Goal: Find specific page/section: Find specific page/section

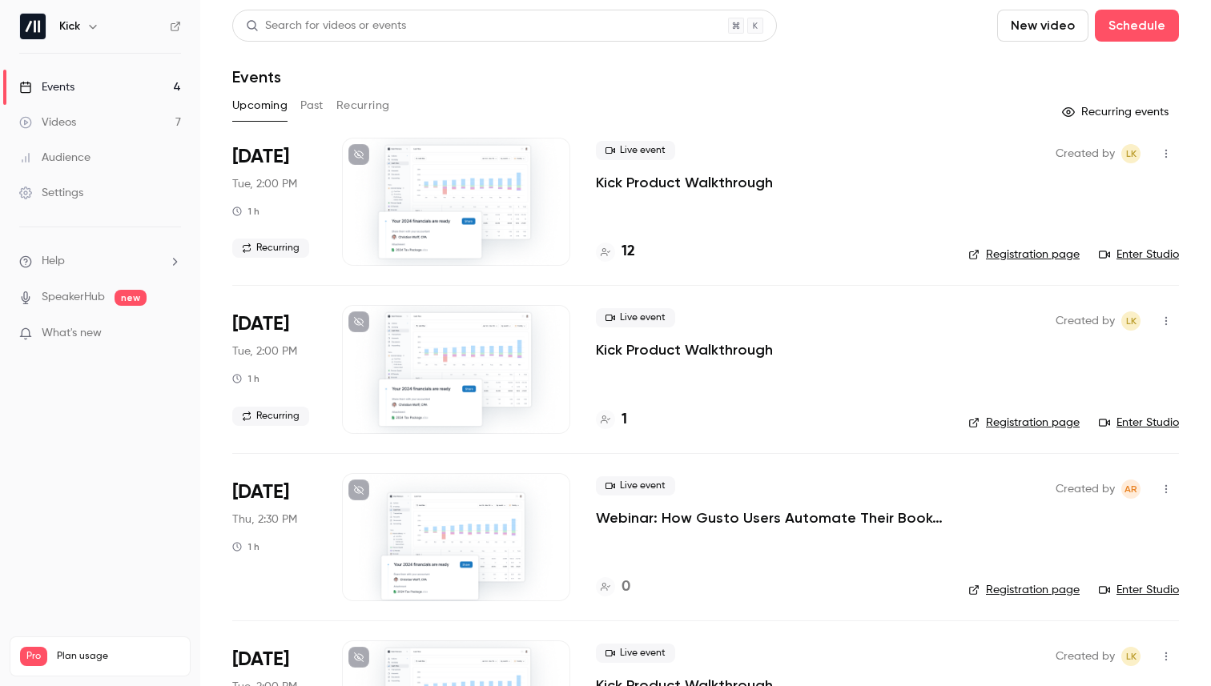
scroll to position [24, 0]
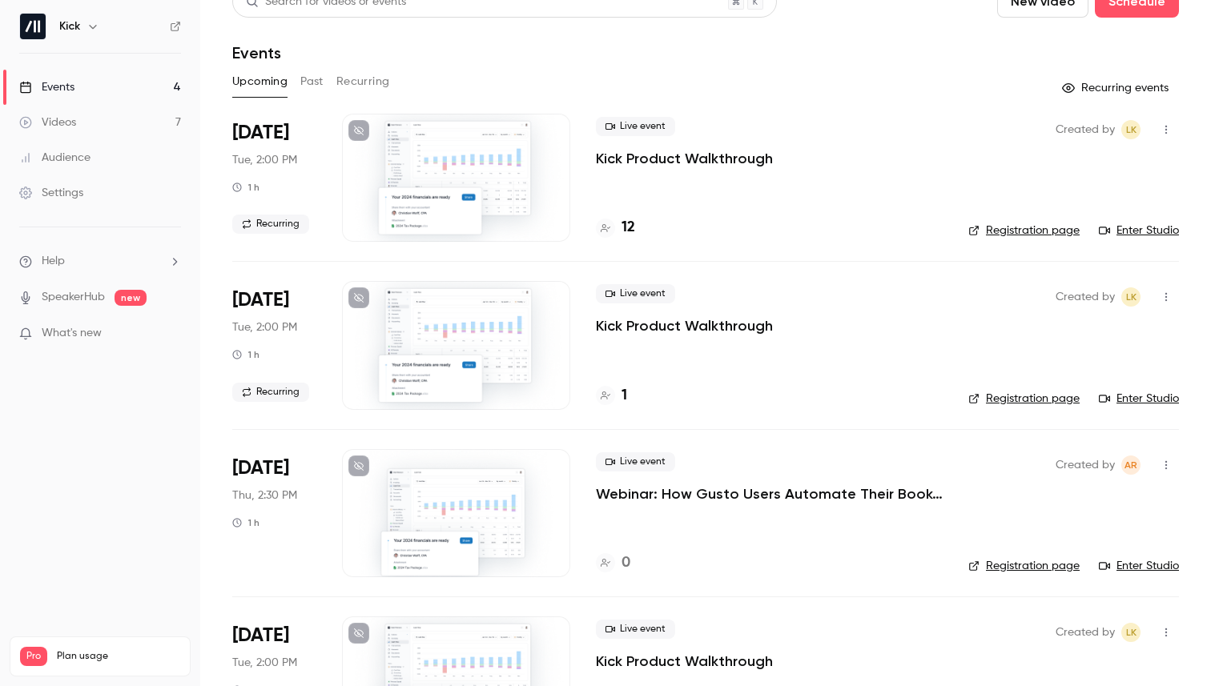
click at [353, 76] on button "Recurring" at bounding box center [363, 82] width 54 height 26
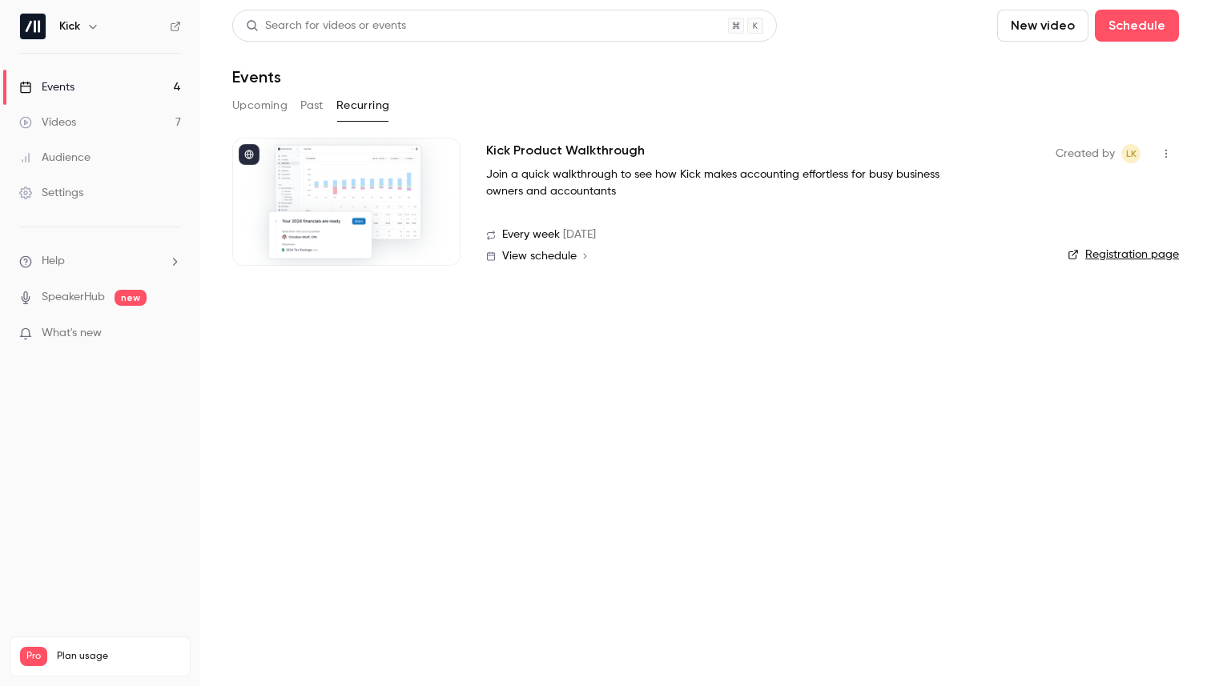
click at [260, 97] on button "Upcoming" at bounding box center [259, 106] width 55 height 26
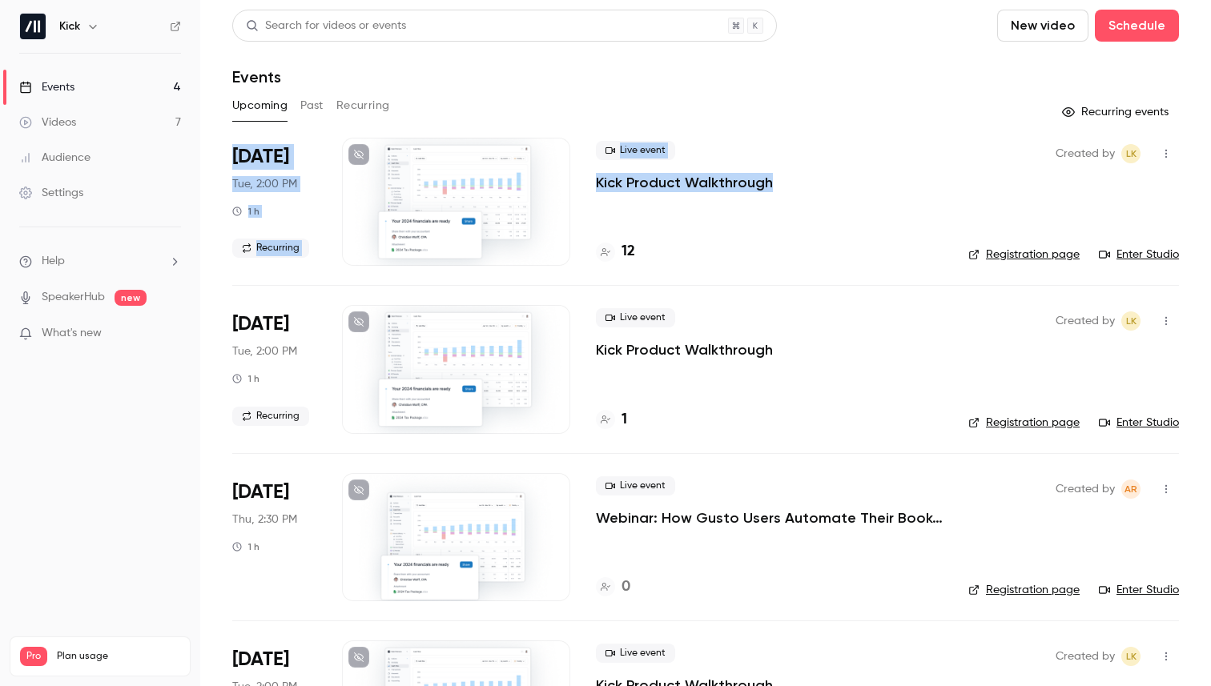
drag, startPoint x: 476, startPoint y: 128, endPoint x: 381, endPoint y: 105, distance: 98.1
click at [381, 105] on div "Search for videos or events New video Schedule Events Upcoming Past Recurring R…" at bounding box center [705, 399] width 946 height 778
click at [381, 105] on button "Recurring" at bounding box center [363, 106] width 54 height 26
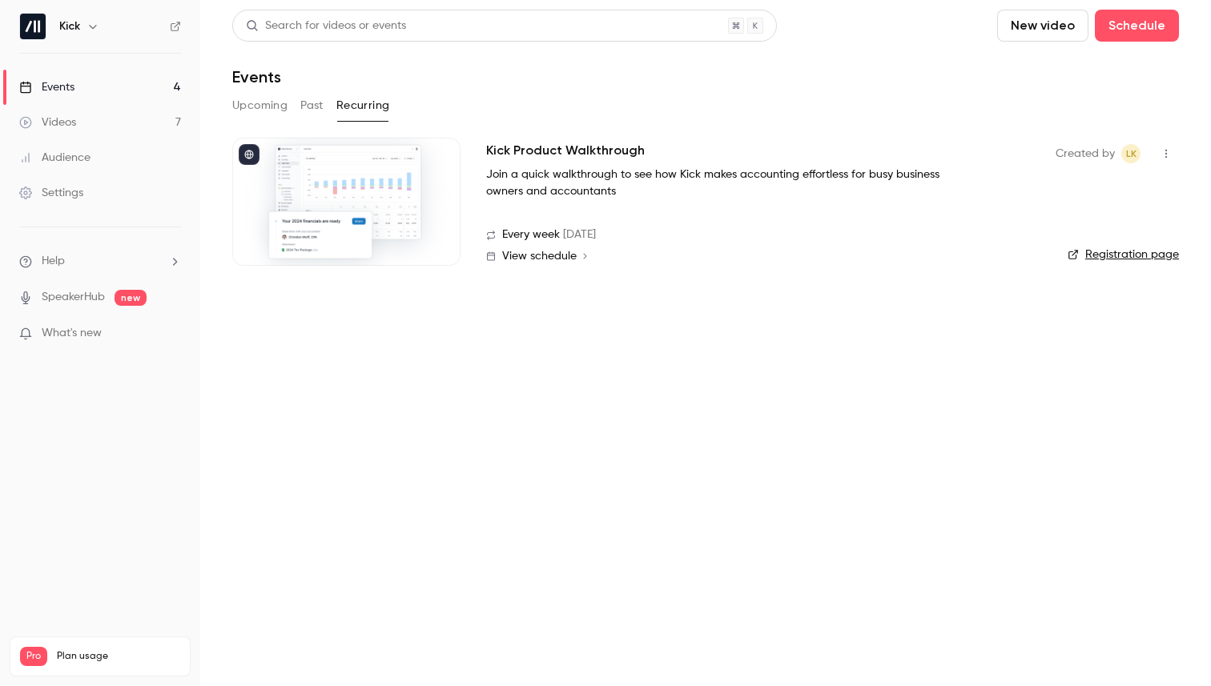
click at [1108, 256] on link "Registration page" at bounding box center [1122, 255] width 111 height 16
